Goal: Information Seeking & Learning: Learn about a topic

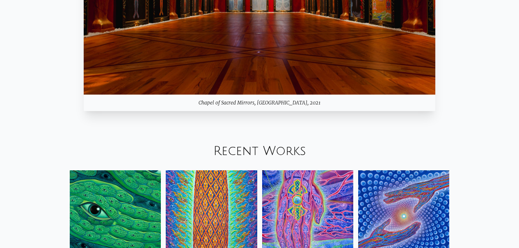
scroll to position [821, 0]
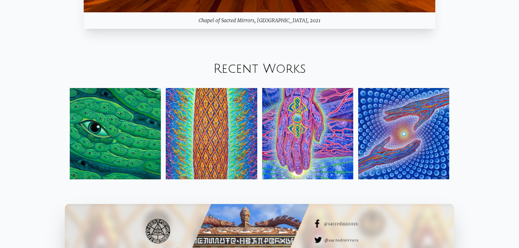
click at [140, 133] on img at bounding box center [115, 133] width 91 height 91
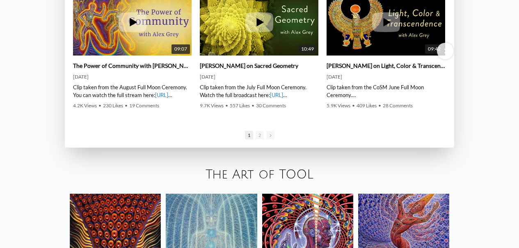
scroll to position [1232, 0]
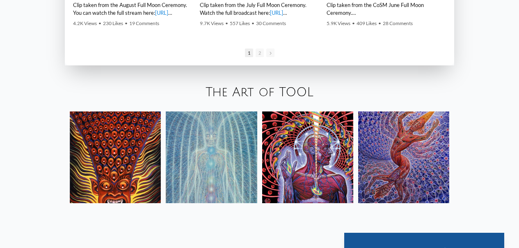
click at [142, 123] on img at bounding box center [115, 156] width 91 height 91
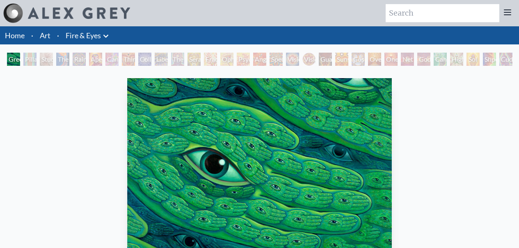
scroll to position [82, 0]
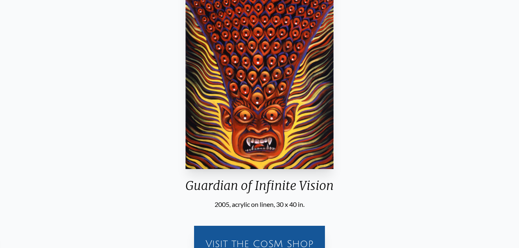
scroll to position [230, 0]
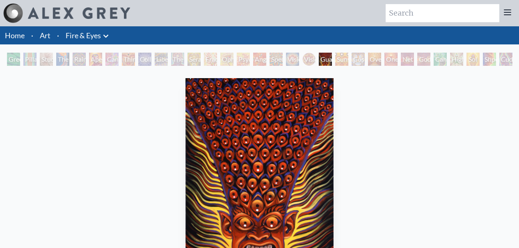
click at [337, 59] on div "Sunyata" at bounding box center [341, 59] width 13 height 13
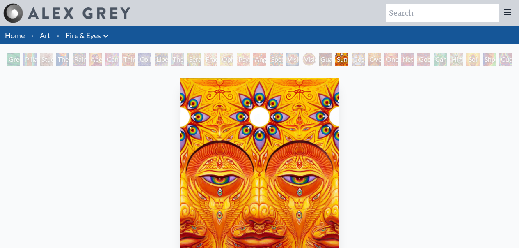
click at [381, 57] on div "Oversoul" at bounding box center [374, 59] width 13 height 13
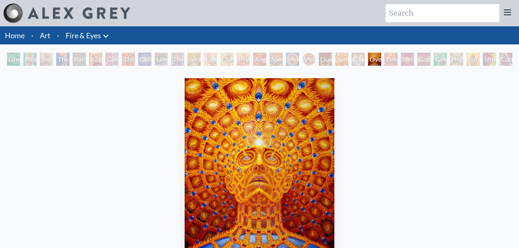
click at [392, 60] on div "One" at bounding box center [391, 59] width 13 height 13
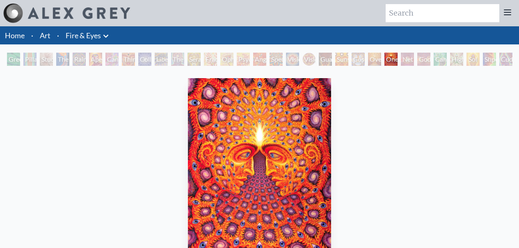
click at [413, 55] on div "Net of Being" at bounding box center [407, 59] width 13 height 13
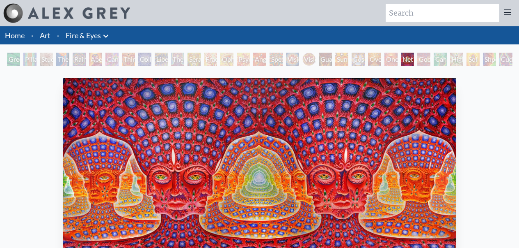
click at [450, 60] on div "Higher Vision" at bounding box center [456, 59] width 13 height 13
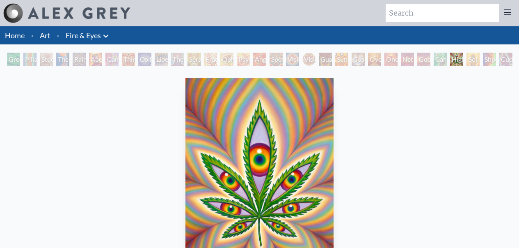
click at [473, 56] on div "Sol Invictus" at bounding box center [473, 59] width 13 height 13
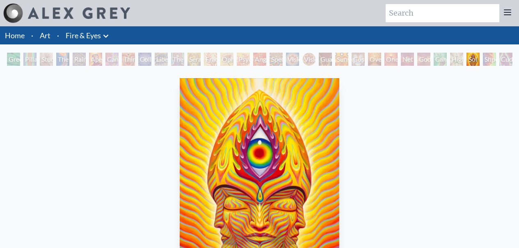
click at [57, 58] on div "The Torch" at bounding box center [62, 59] width 13 height 13
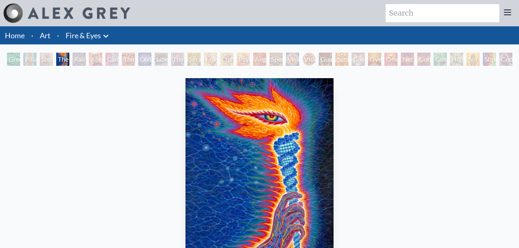
click at [50, 36] on link "Art" at bounding box center [45, 35] width 11 height 11
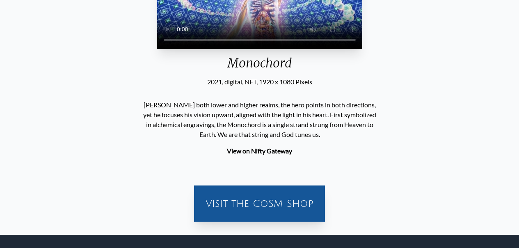
scroll to position [227, 0]
